Goal: Check status: Check status

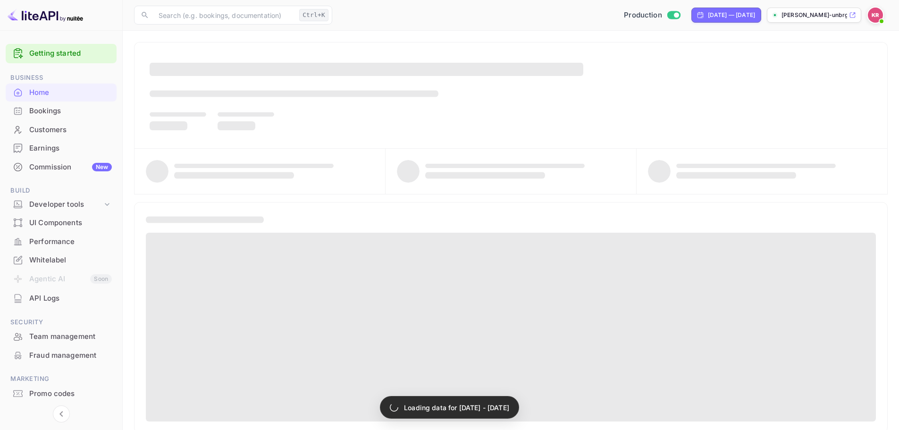
click at [65, 110] on div "Bookings" at bounding box center [70, 111] width 83 height 11
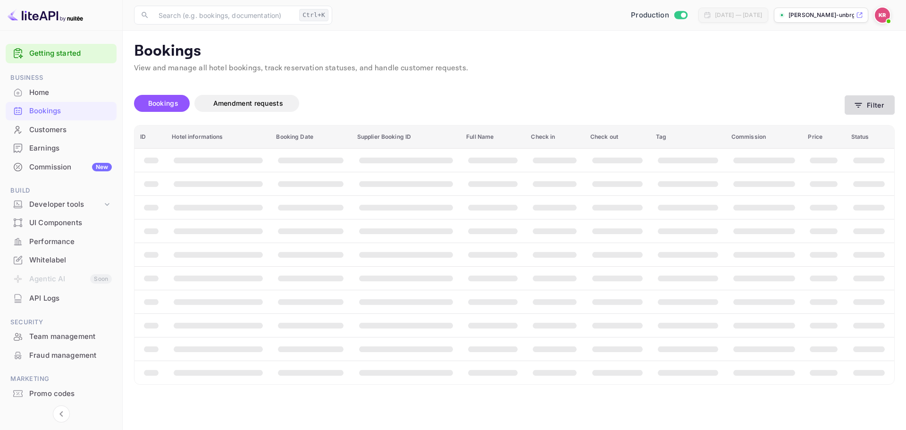
click at [864, 101] on button "Filter" at bounding box center [869, 104] width 50 height 19
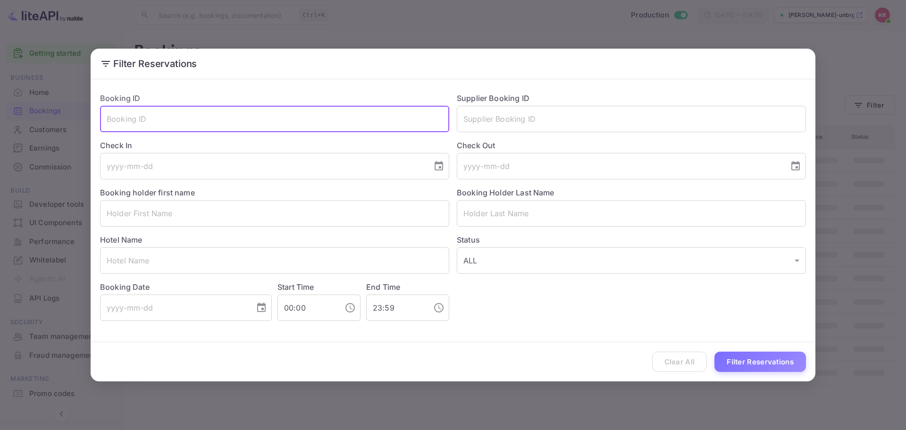
click at [231, 127] on input "text" at bounding box center [274, 119] width 349 height 26
paste input "SKLvjyEUR"
type input "SKLvjyEUR"
click at [753, 374] on div "Clear All Filter Reservations" at bounding box center [453, 361] width 724 height 39
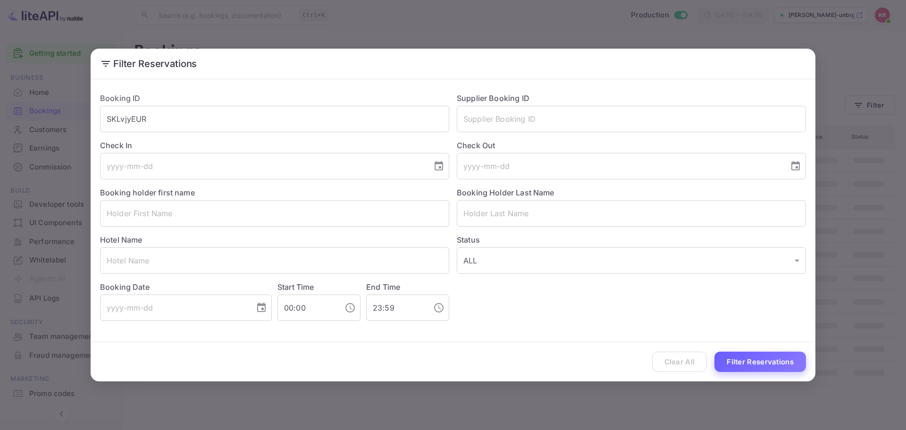
click at [756, 361] on button "Filter Reservations" at bounding box center [760, 361] width 92 height 20
